Goal: Task Accomplishment & Management: Manage account settings

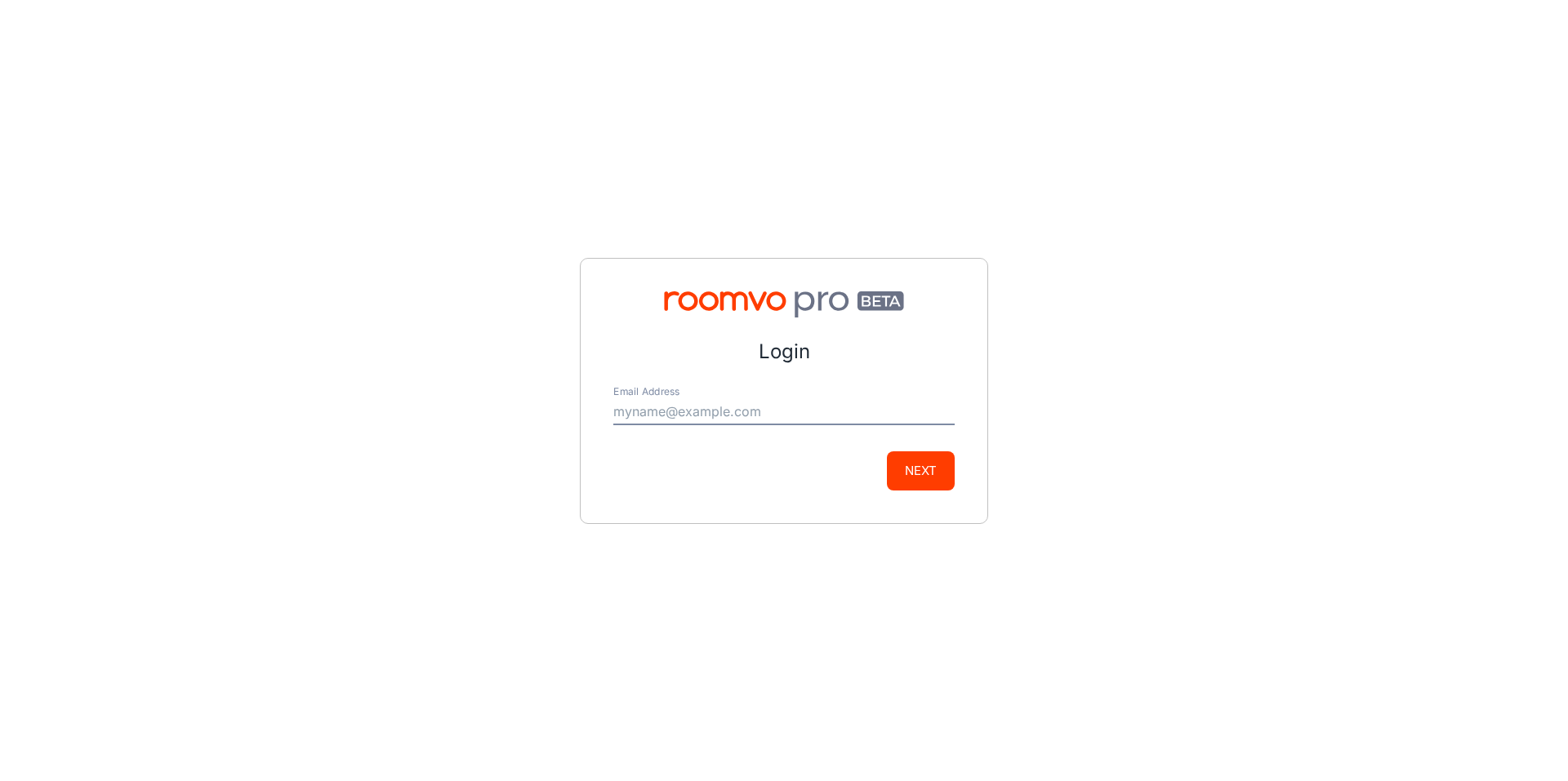
click at [686, 406] on input "Email Address" at bounding box center [784, 412] width 341 height 26
type input "[PERSON_NAME][EMAIL_ADDRESS][DOMAIN_NAME]"
click at [926, 473] on button "Next" at bounding box center [921, 470] width 67 height 39
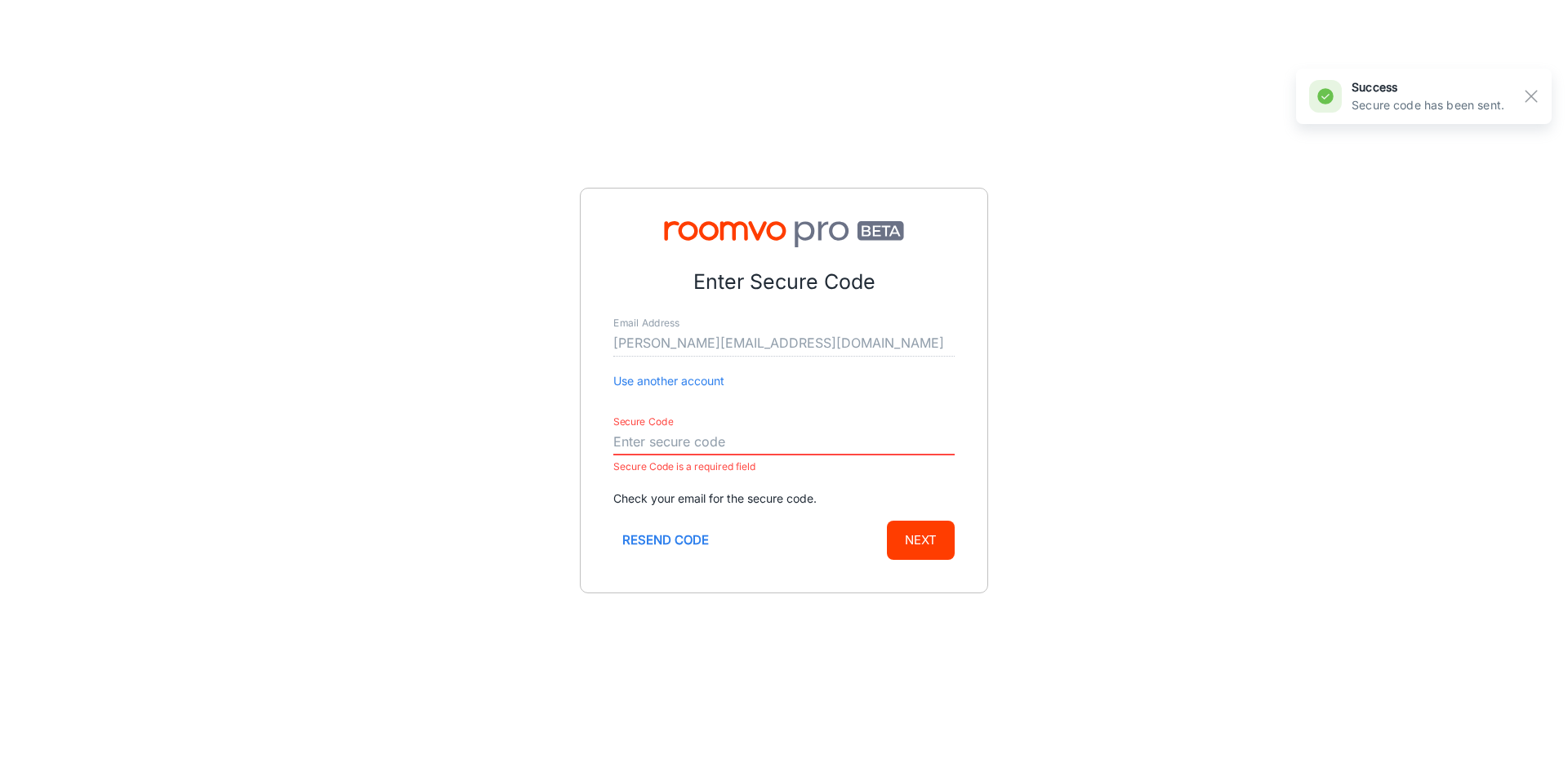
click at [748, 433] on input "Secure Code" at bounding box center [784, 442] width 341 height 26
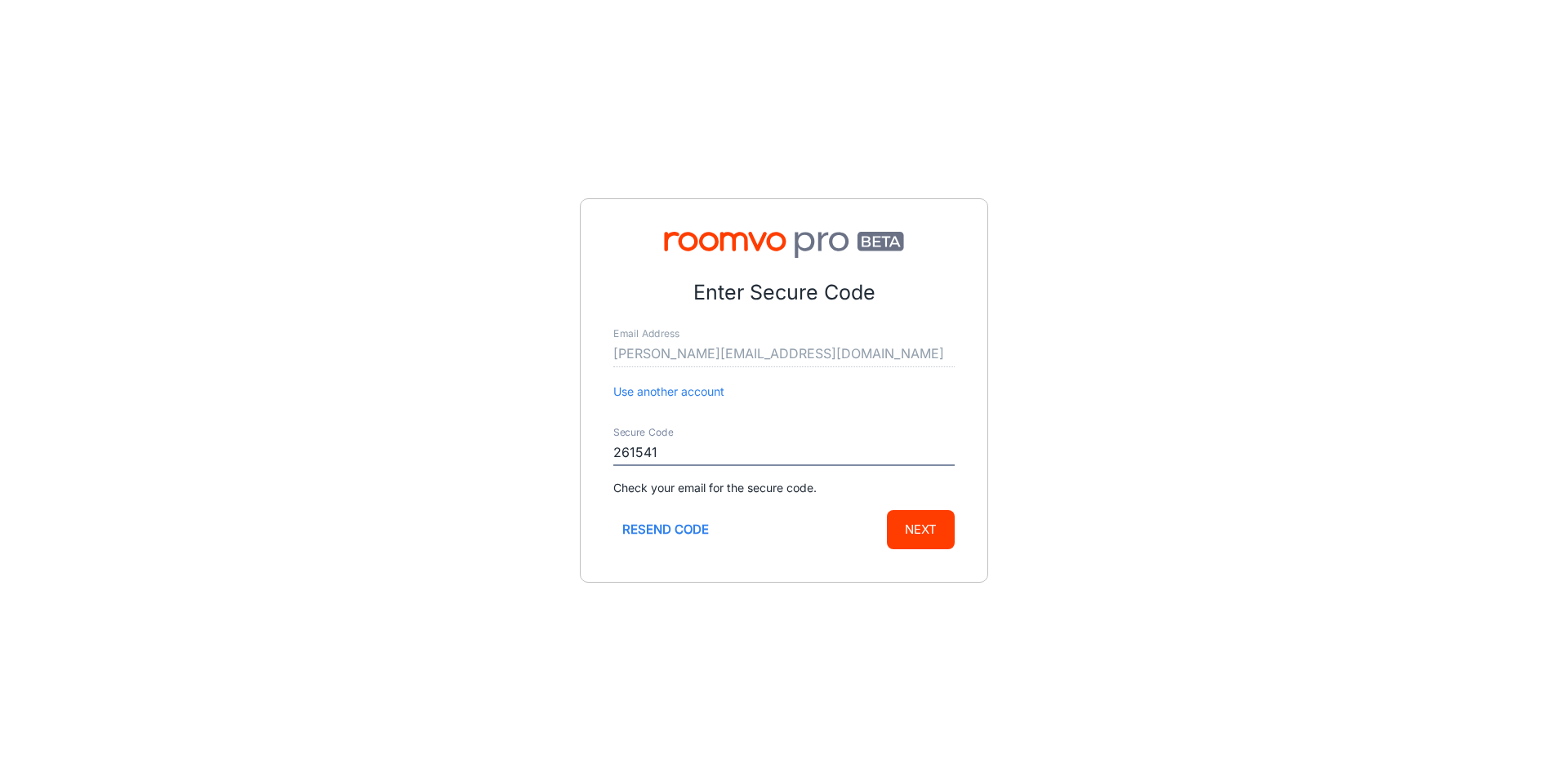
type input "261541"
click at [887, 510] on button "Next" at bounding box center [921, 529] width 67 height 39
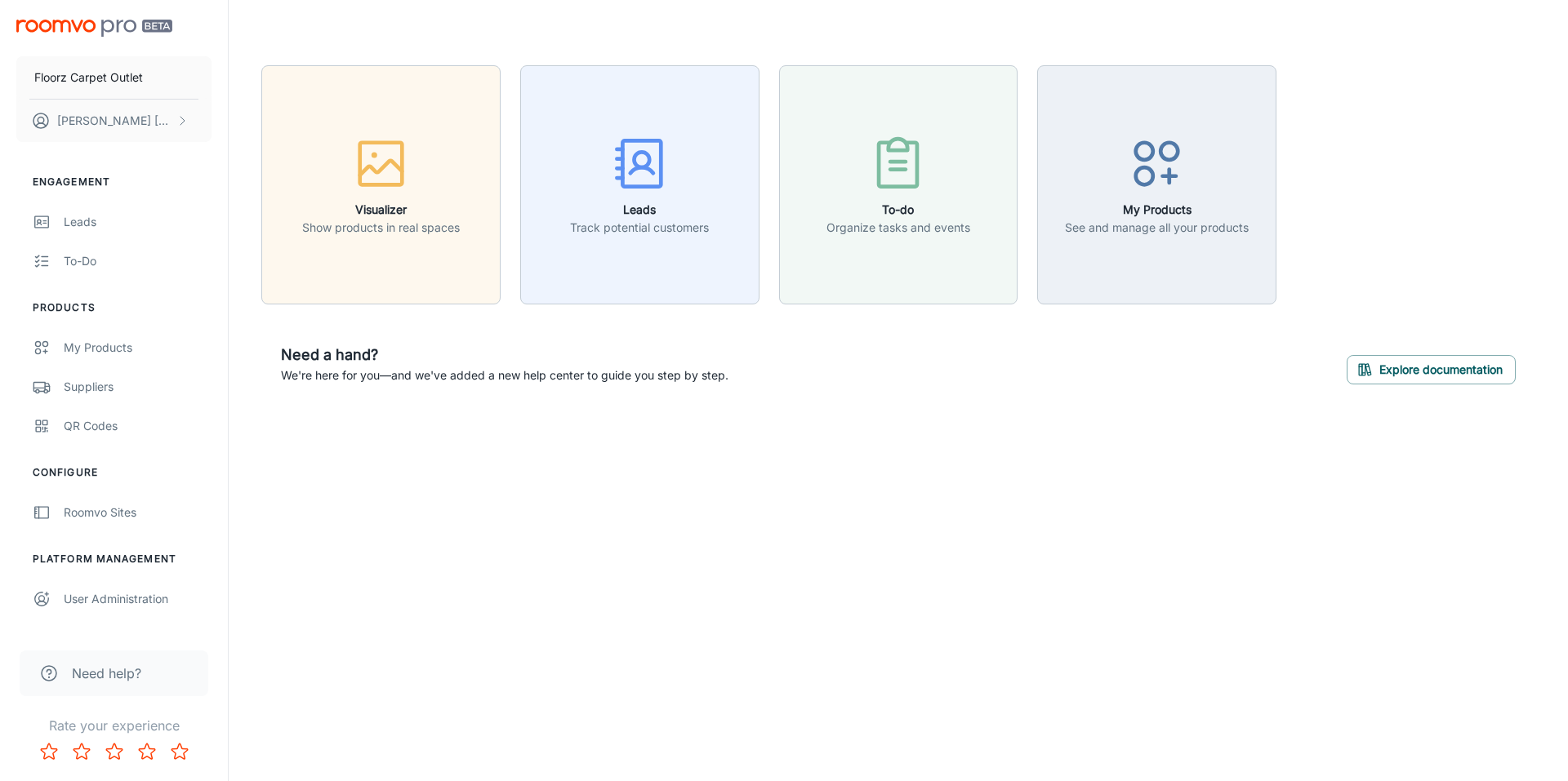
click at [925, 478] on div "Floorz Carpet Outlet [PERSON_NAME] Engagement Leads To-do Products My Products …" at bounding box center [784, 390] width 1568 height 781
click at [100, 516] on div "Roomvo Sites" at bounding box center [138, 513] width 148 height 18
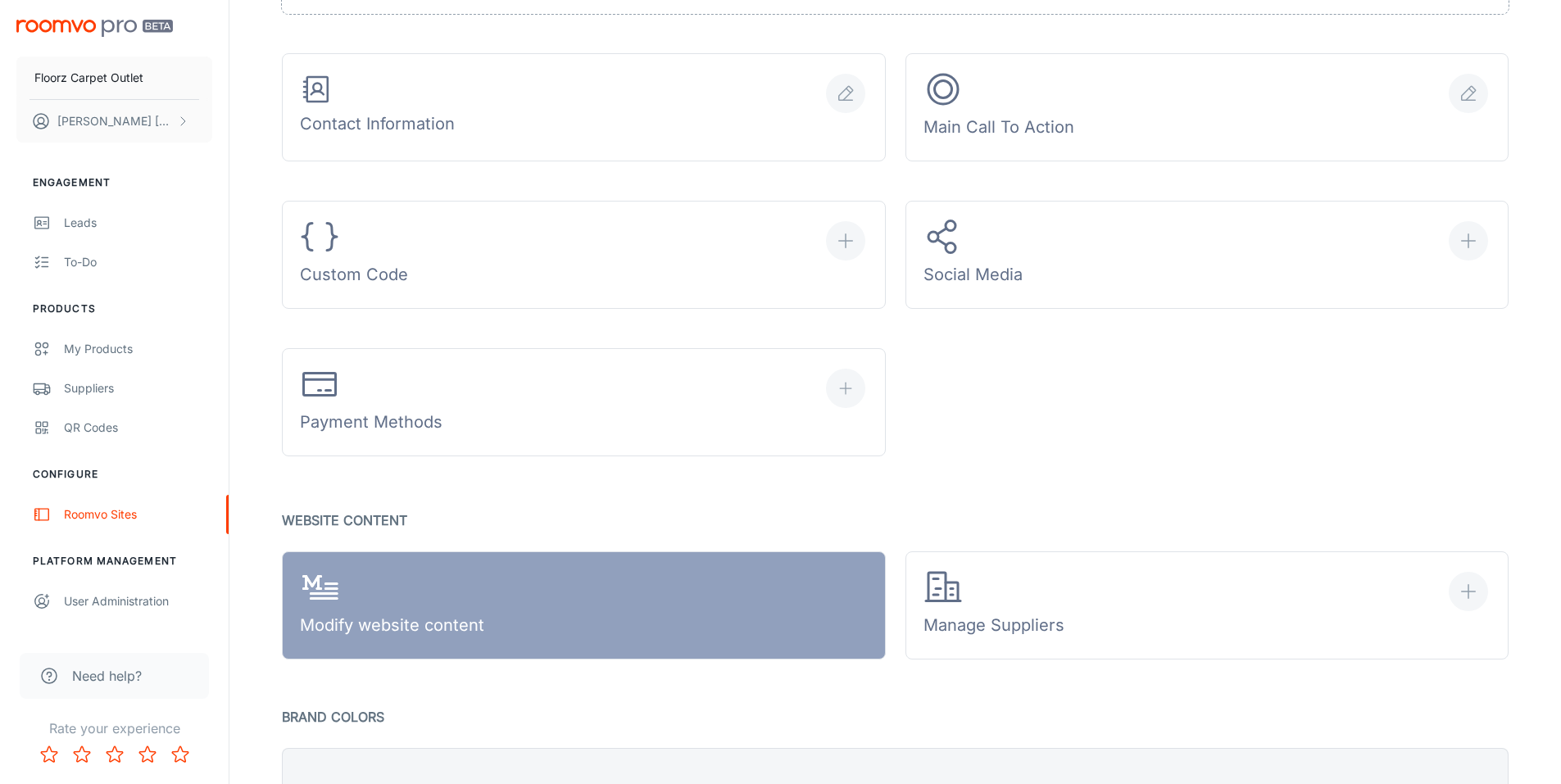
scroll to position [901, 0]
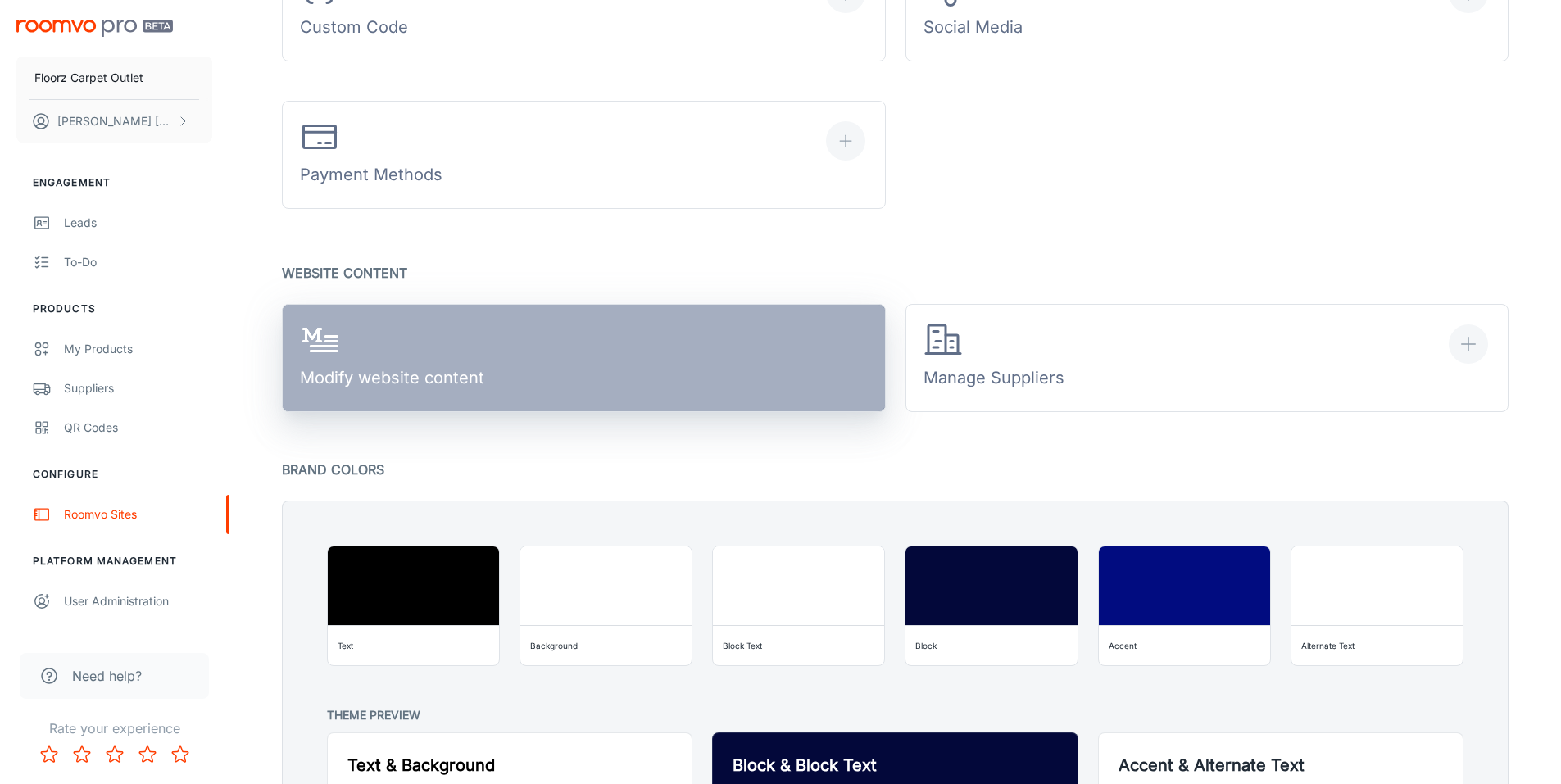
click at [584, 362] on link "Modify website content" at bounding box center [584, 358] width 604 height 108
